Goal: Navigation & Orientation: Find specific page/section

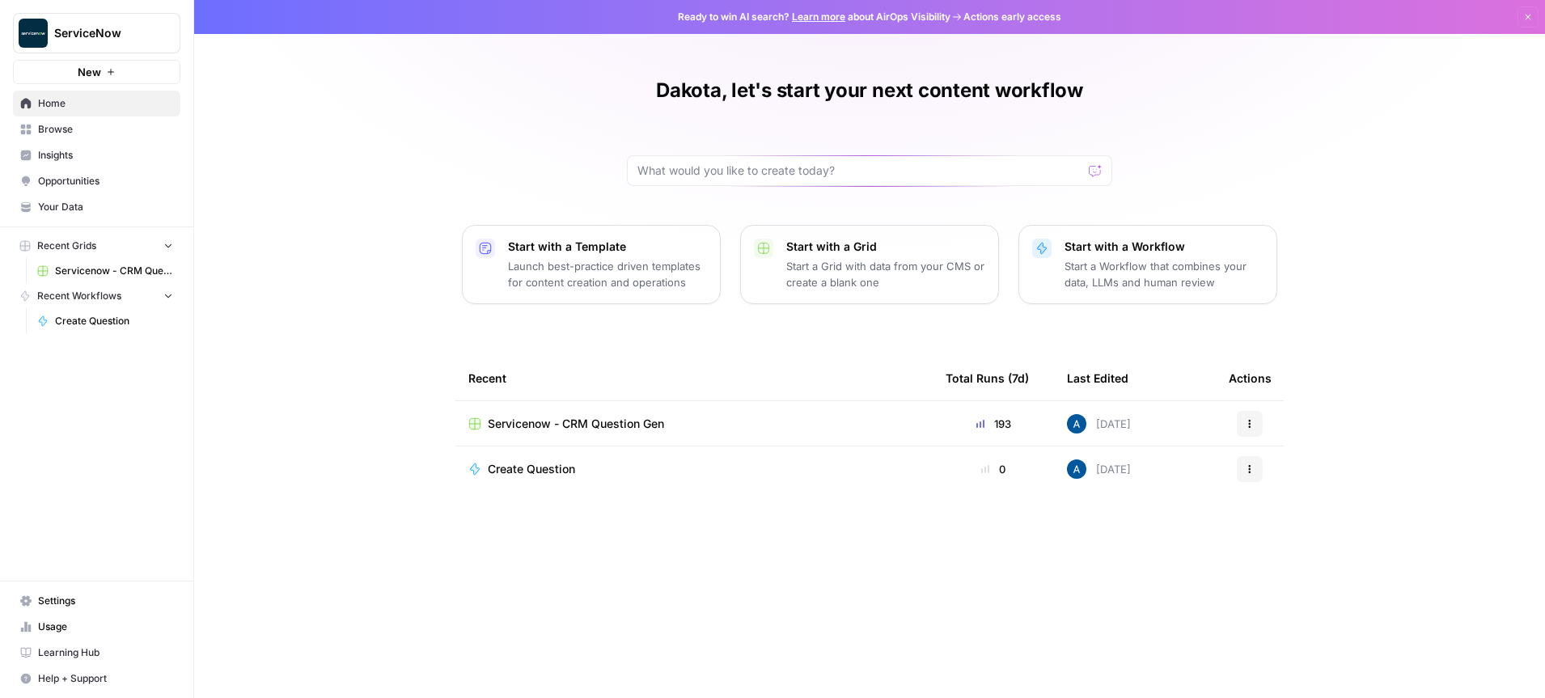
click at [74, 162] on span "Insights" at bounding box center [105, 155] width 135 height 15
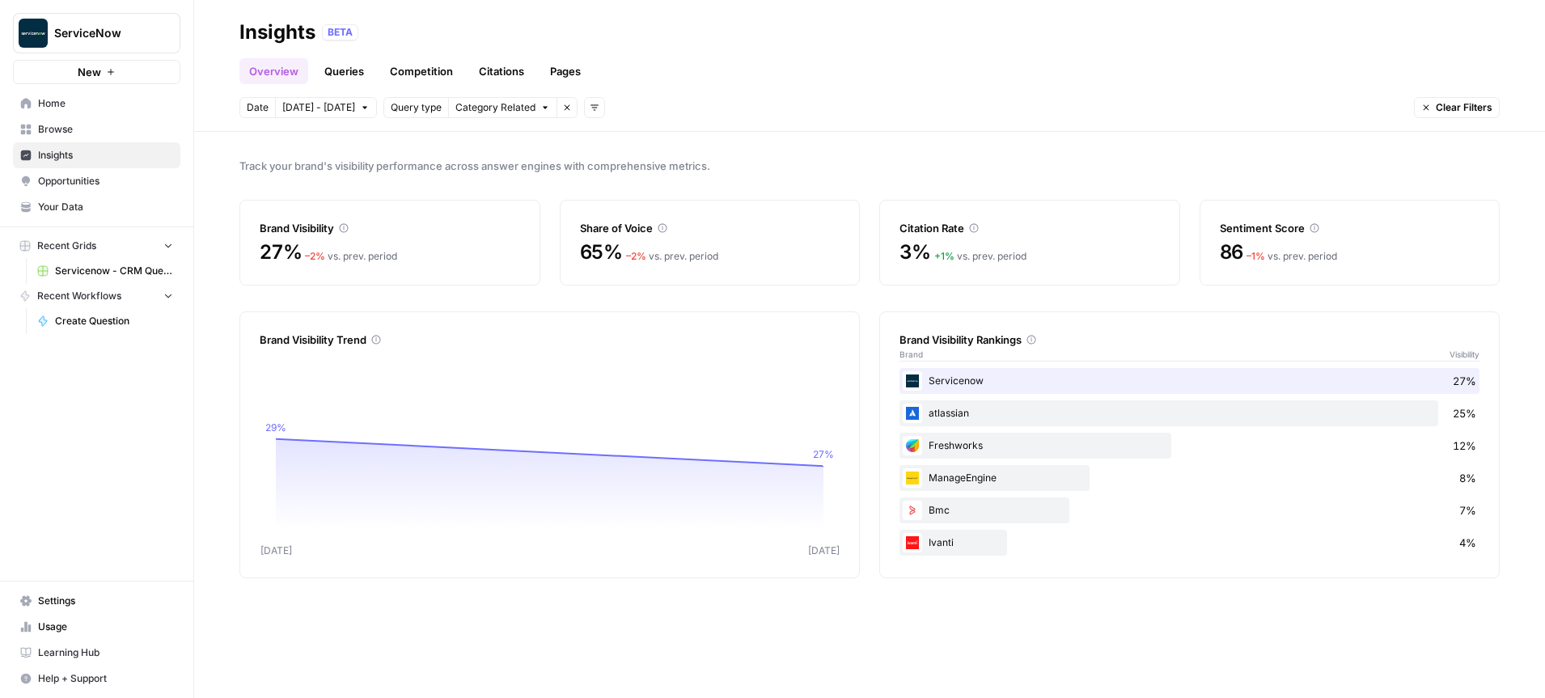
click at [783, 67] on div "Overview Queries Competition Citations Pages" at bounding box center [869, 64] width 1260 height 39
click at [591, 107] on button "Add filters" at bounding box center [594, 107] width 21 height 21
click at [730, 104] on div "Date [DATE] - [DATE] Query type Category Related Remove filter Add filters Clea…" at bounding box center [869, 107] width 1260 height 21
click at [336, 70] on link "Queries" at bounding box center [344, 71] width 59 height 26
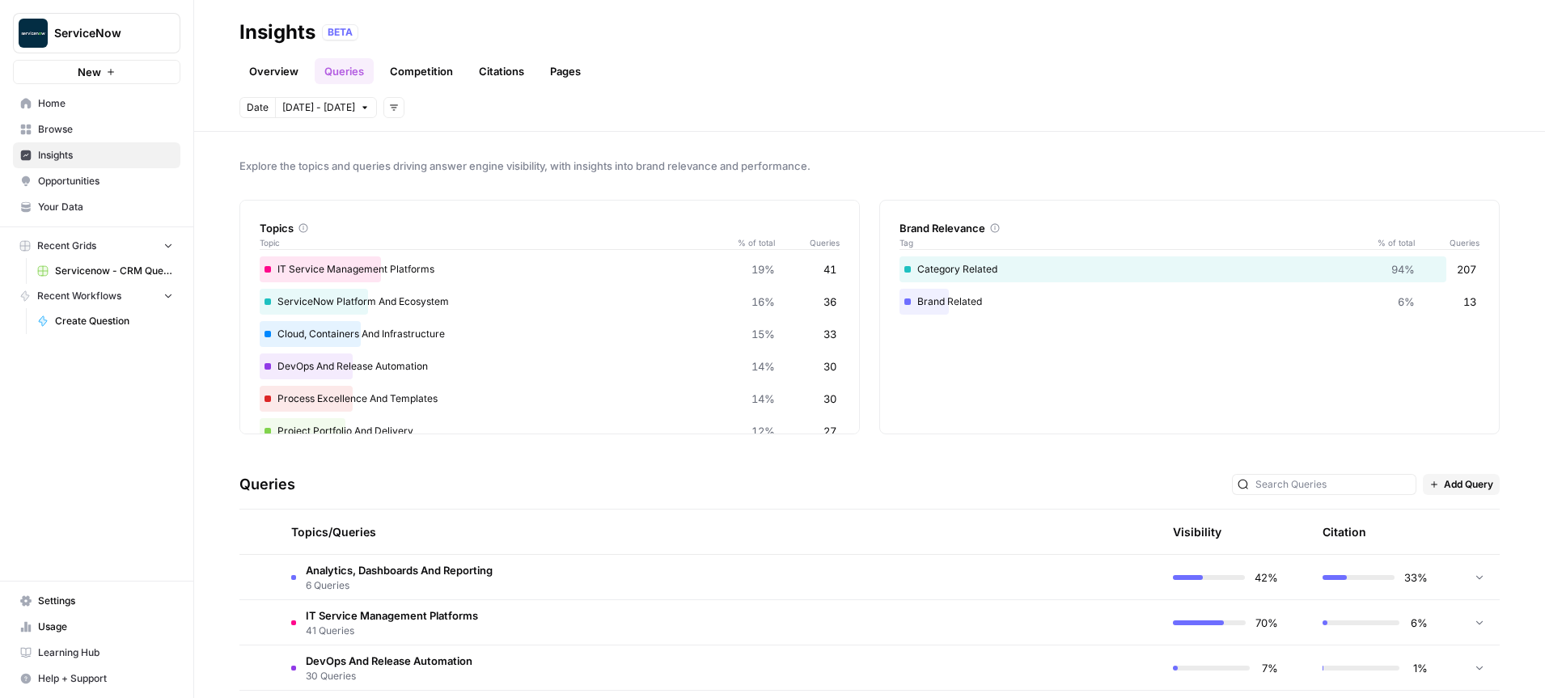
click at [412, 86] on header "Insights BETA Overview Queries Competition Citations Pages Date [DATE] - [DATE]…" at bounding box center [869, 66] width 1351 height 132
click at [421, 70] on link "Competition" at bounding box center [421, 71] width 82 height 26
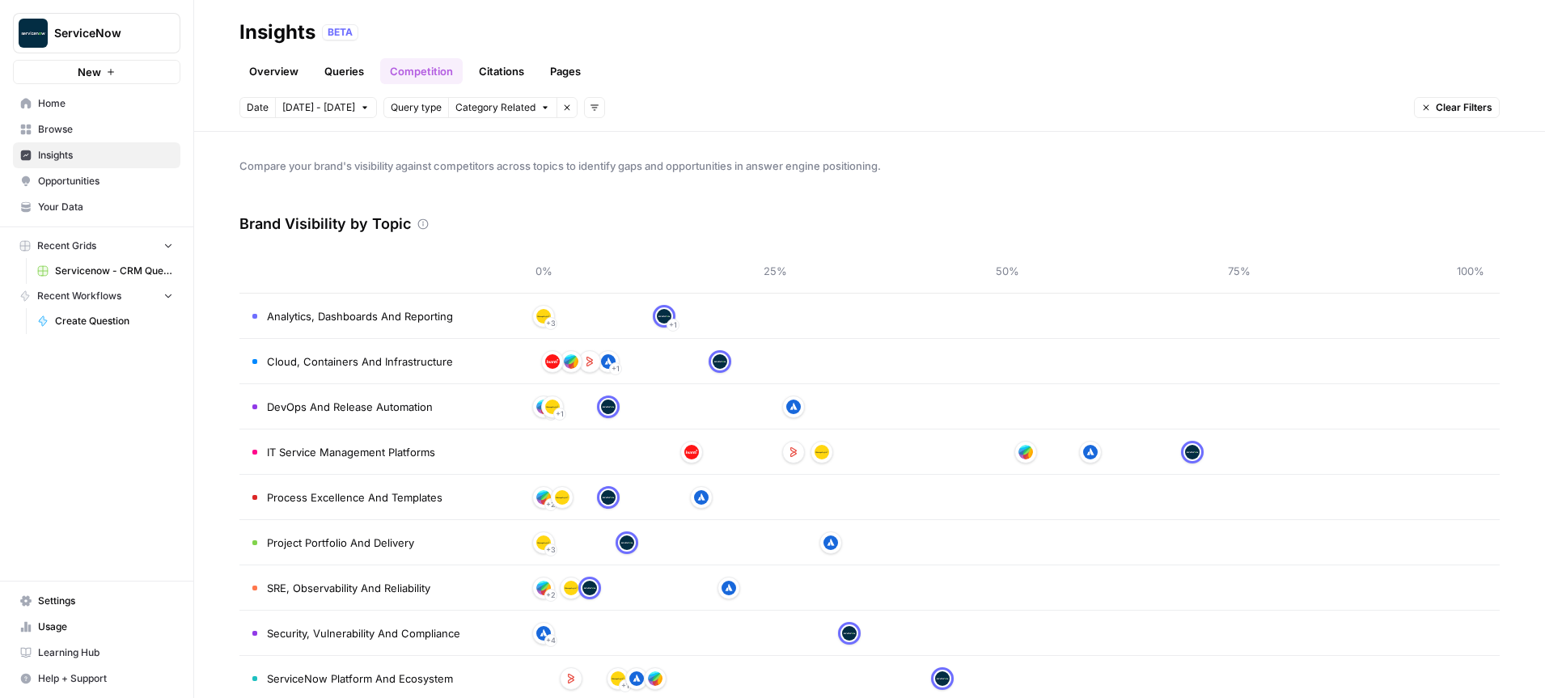
click at [273, 73] on link "Overview" at bounding box center [273, 71] width 69 height 26
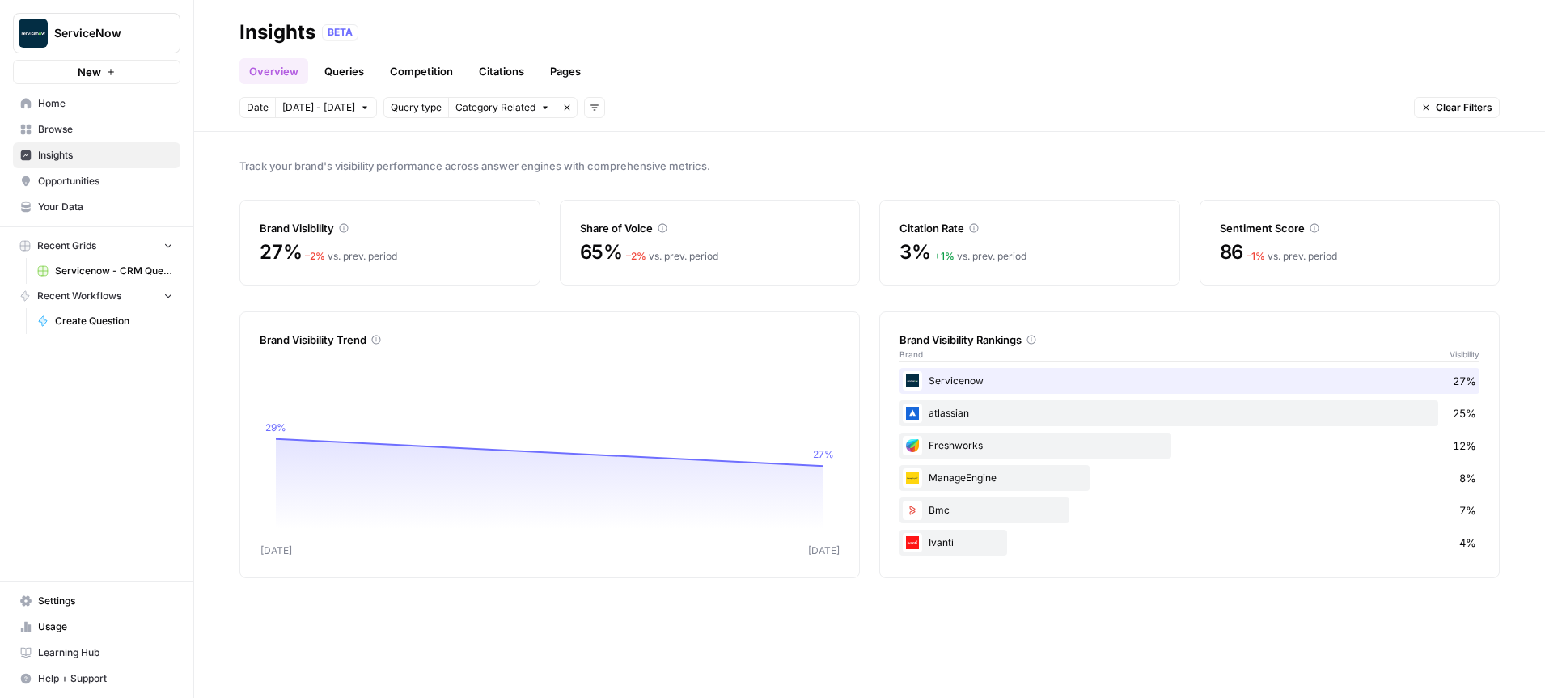
click at [855, 101] on div "Date [DATE] - [DATE] Query type Category Related Remove filter Add filters Clea…" at bounding box center [869, 107] width 1260 height 21
click at [68, 96] on span "Home" at bounding box center [105, 103] width 135 height 15
